Goal: Check status: Check status

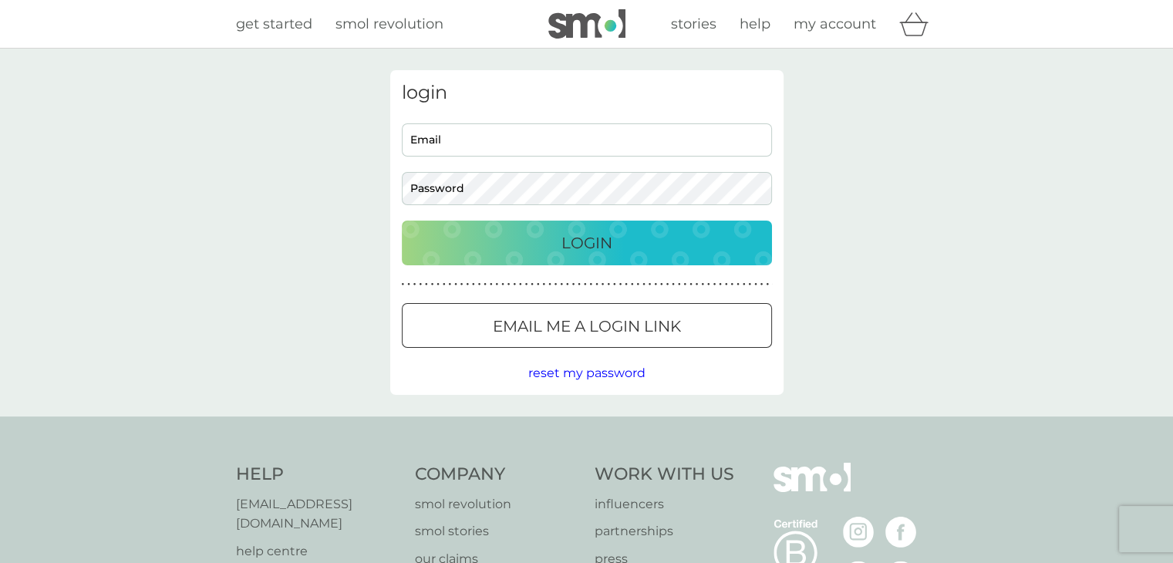
type input "[EMAIL_ADDRESS][DOMAIN_NAME]"
click at [482, 248] on div "Login" at bounding box center [586, 243] width 339 height 25
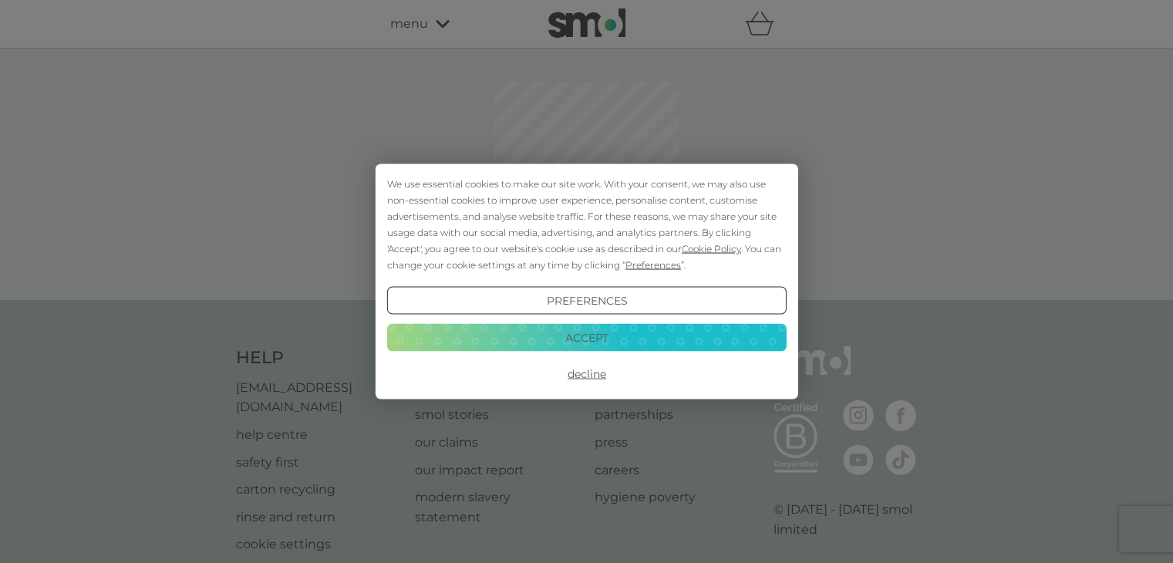
click at [526, 338] on button "Accept" at bounding box center [585, 337] width 399 height 28
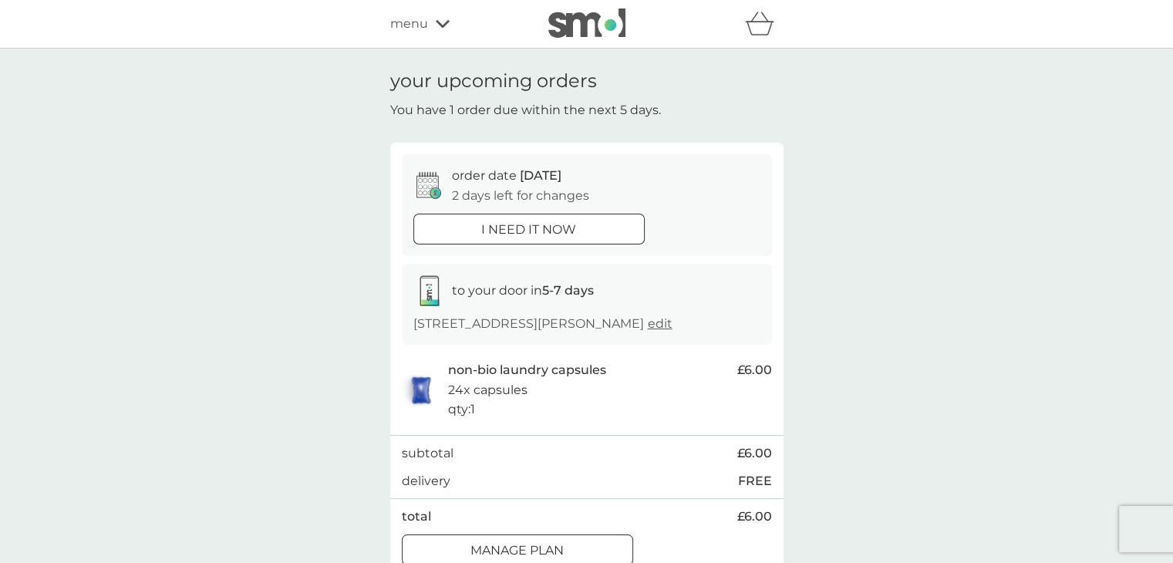
click at [428, 25] on div "menu" at bounding box center [455, 24] width 131 height 20
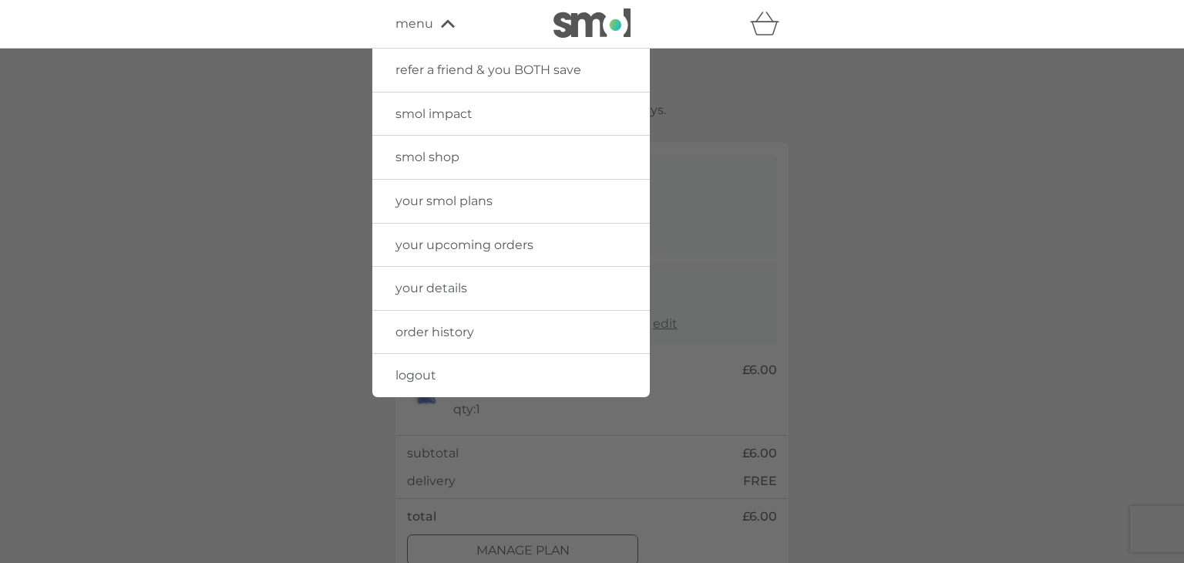
click at [404, 340] on link "order history" at bounding box center [511, 332] width 278 height 43
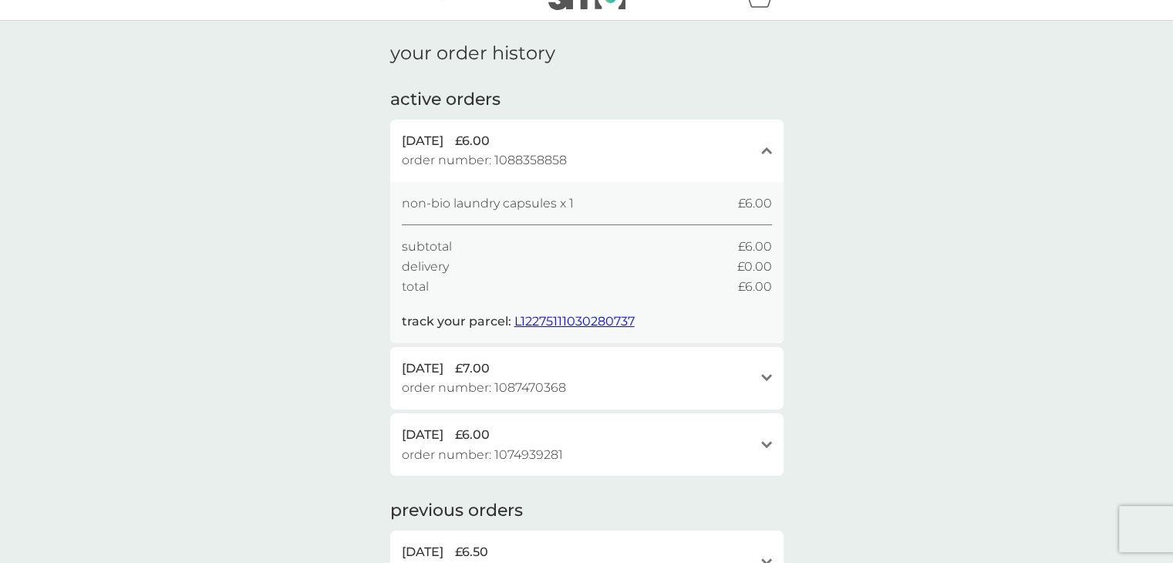
scroll to position [28, 0]
click at [410, 359] on span "[DATE]" at bounding box center [423, 369] width 42 height 20
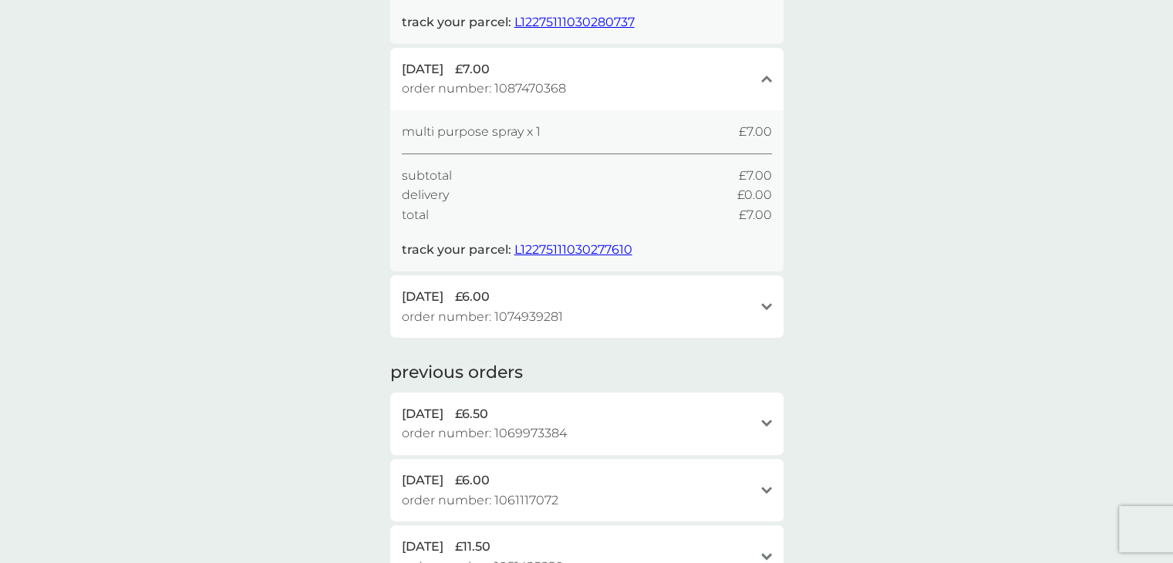
scroll to position [328, 0]
click at [456, 314] on span "order number: 1074939281" at bounding box center [482, 315] width 161 height 20
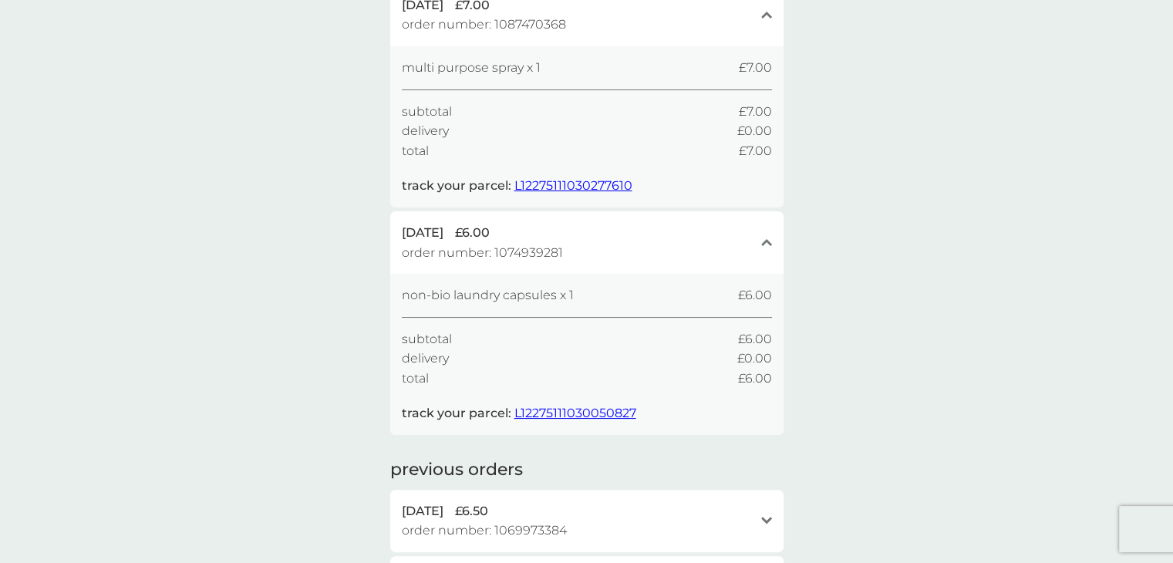
scroll to position [617, 0]
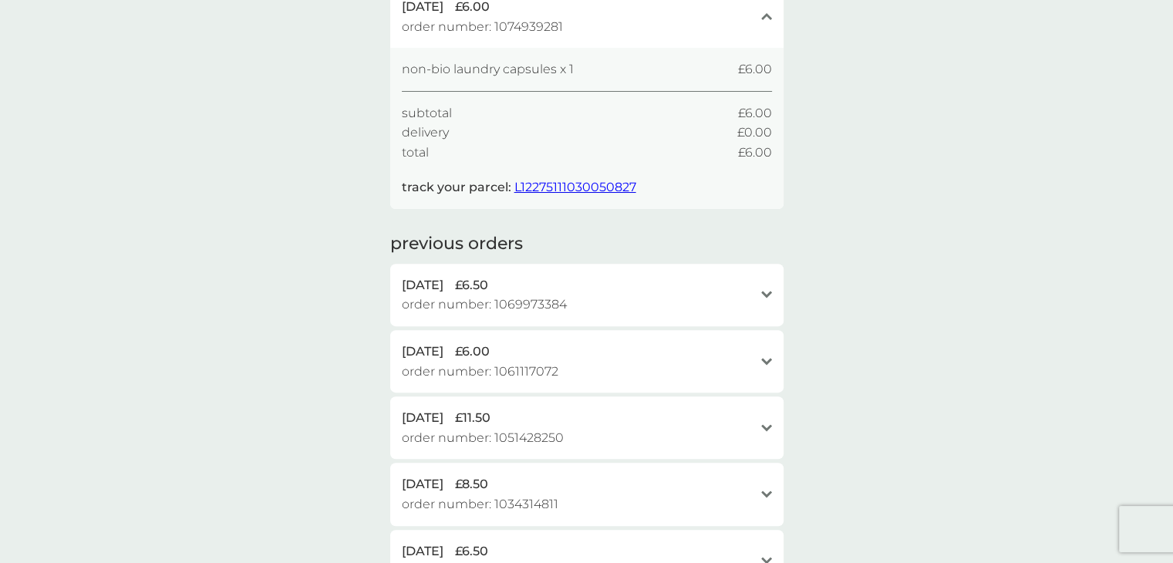
drag, startPoint x: 455, startPoint y: 291, endPoint x: 410, endPoint y: 291, distance: 44.7
click at [443, 291] on span "[DATE]" at bounding box center [423, 285] width 42 height 20
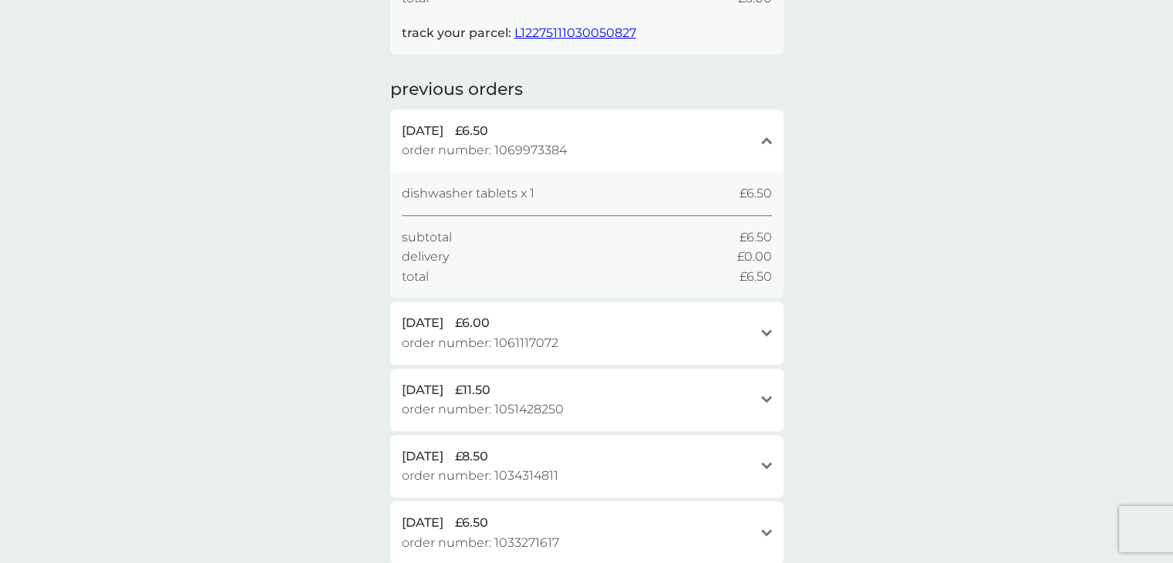
click at [394, 325] on div "[DATE] £6.00 order number: 1061117072 open" at bounding box center [586, 332] width 393 height 62
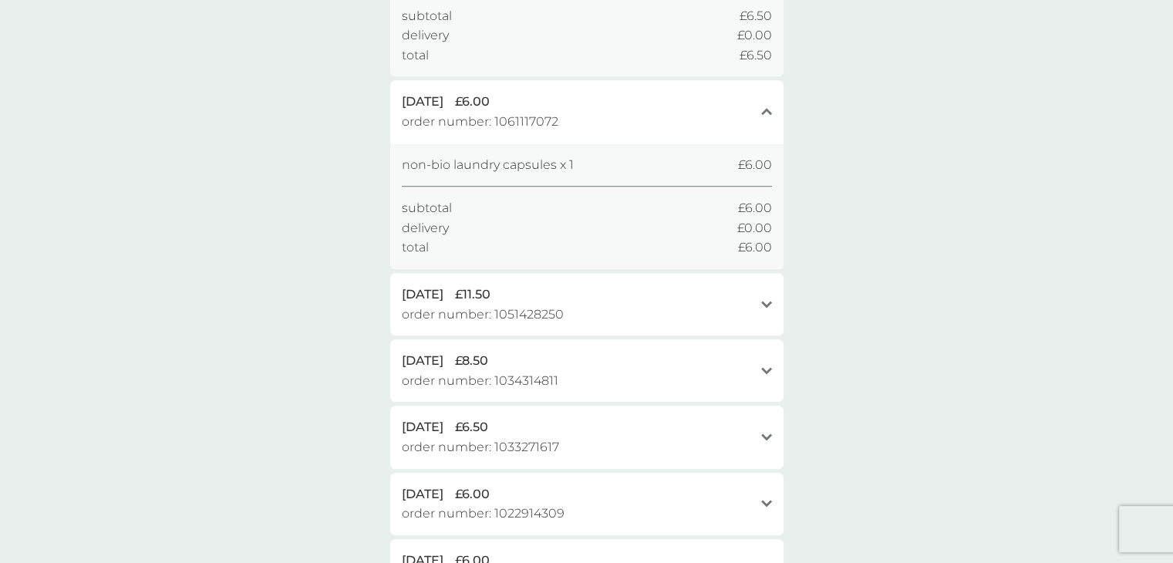
scroll to position [1002, 0]
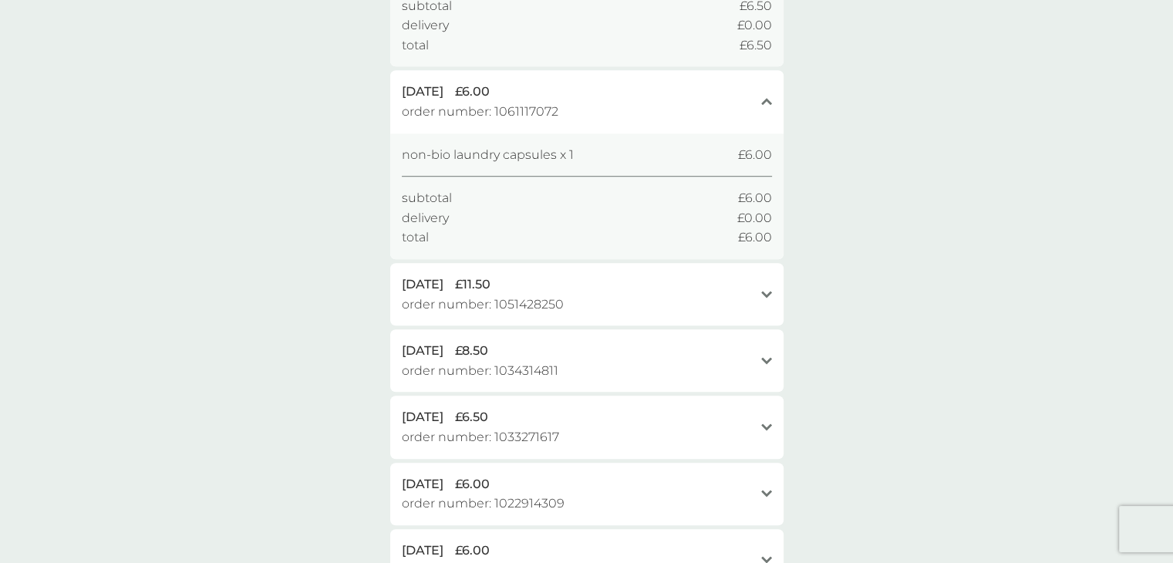
click at [434, 300] on span "order number: 1051428250" at bounding box center [483, 305] width 162 height 20
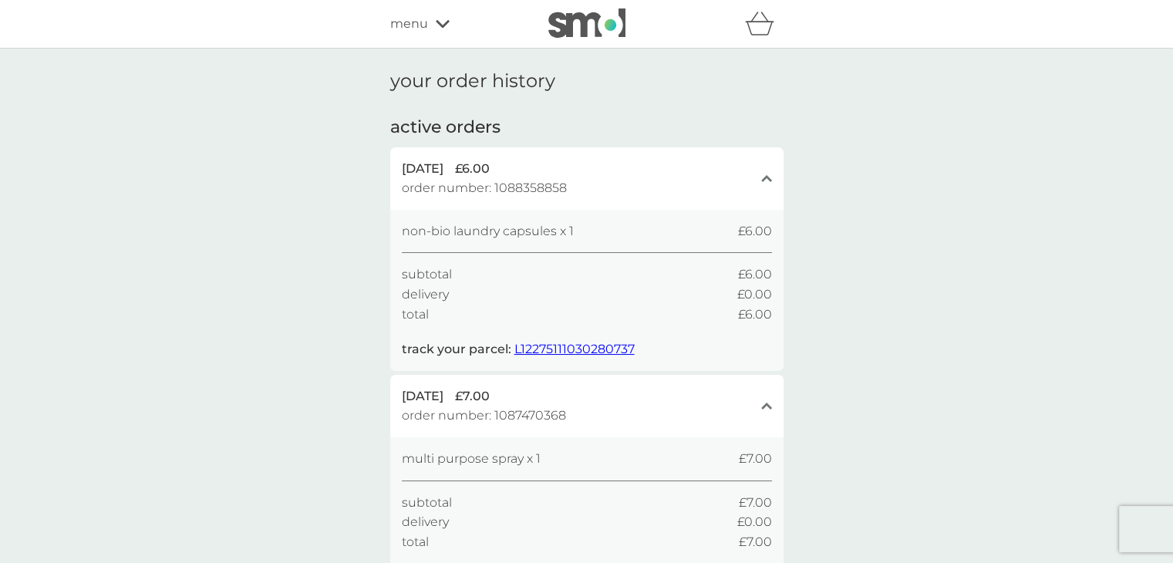
scroll to position [0, 0]
click at [723, 177] on div "[DATE] £6.00" at bounding box center [578, 169] width 352 height 20
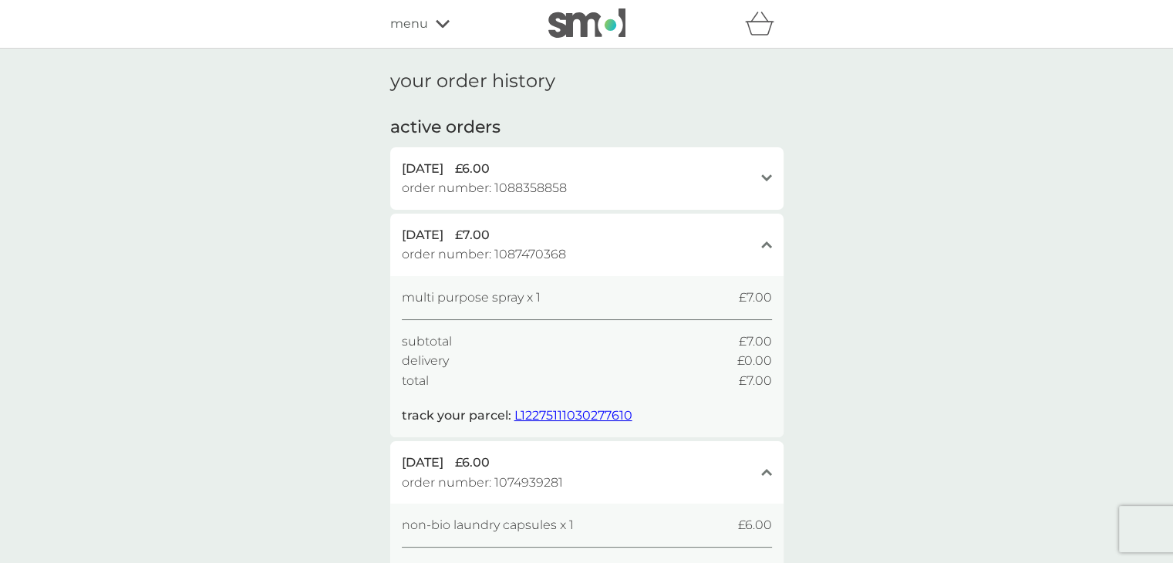
click at [757, 248] on div "[DATE] £7.00 order number: 1087470368 close" at bounding box center [586, 245] width 393 height 62
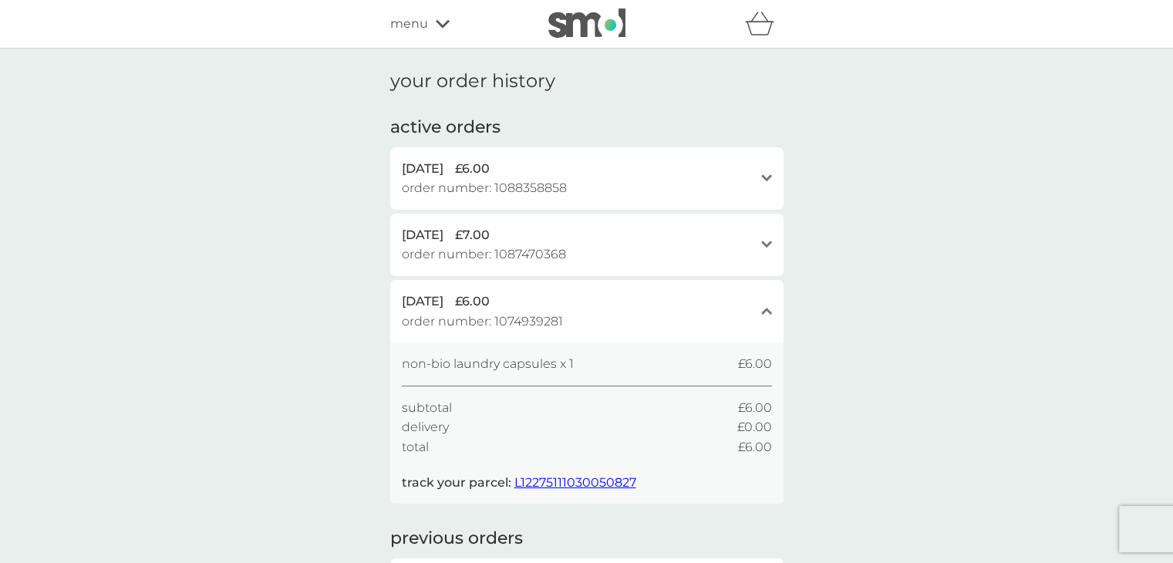
click at [759, 310] on div "[DATE] £6.00 order number: 1074939281 close" at bounding box center [586, 311] width 393 height 62
